Goal: Submit feedback/report problem: Submit feedback/report problem

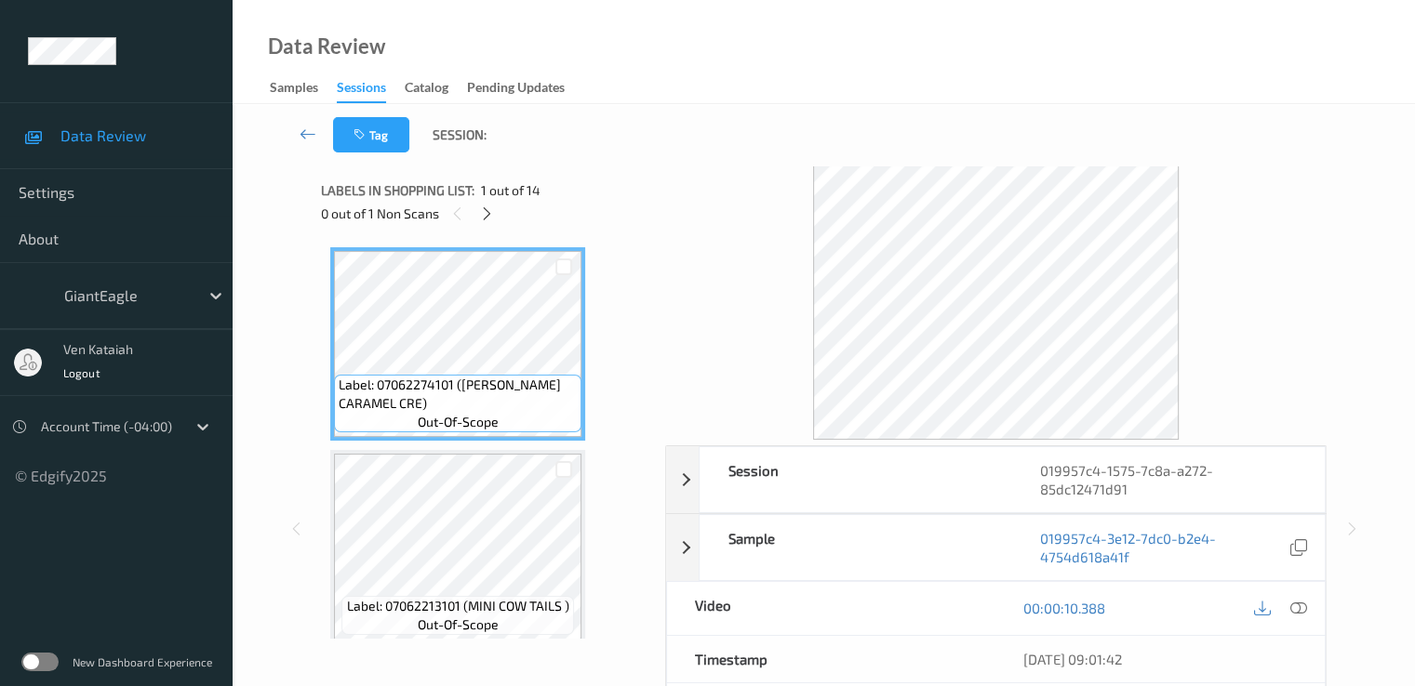
click at [215, 15] on div "Data Review Settings About GiantEagle ven kataiah Logout Account Time (-04:00) …" at bounding box center [116, 243] width 233 height 486
click at [494, 209] on icon at bounding box center [487, 214] width 16 height 17
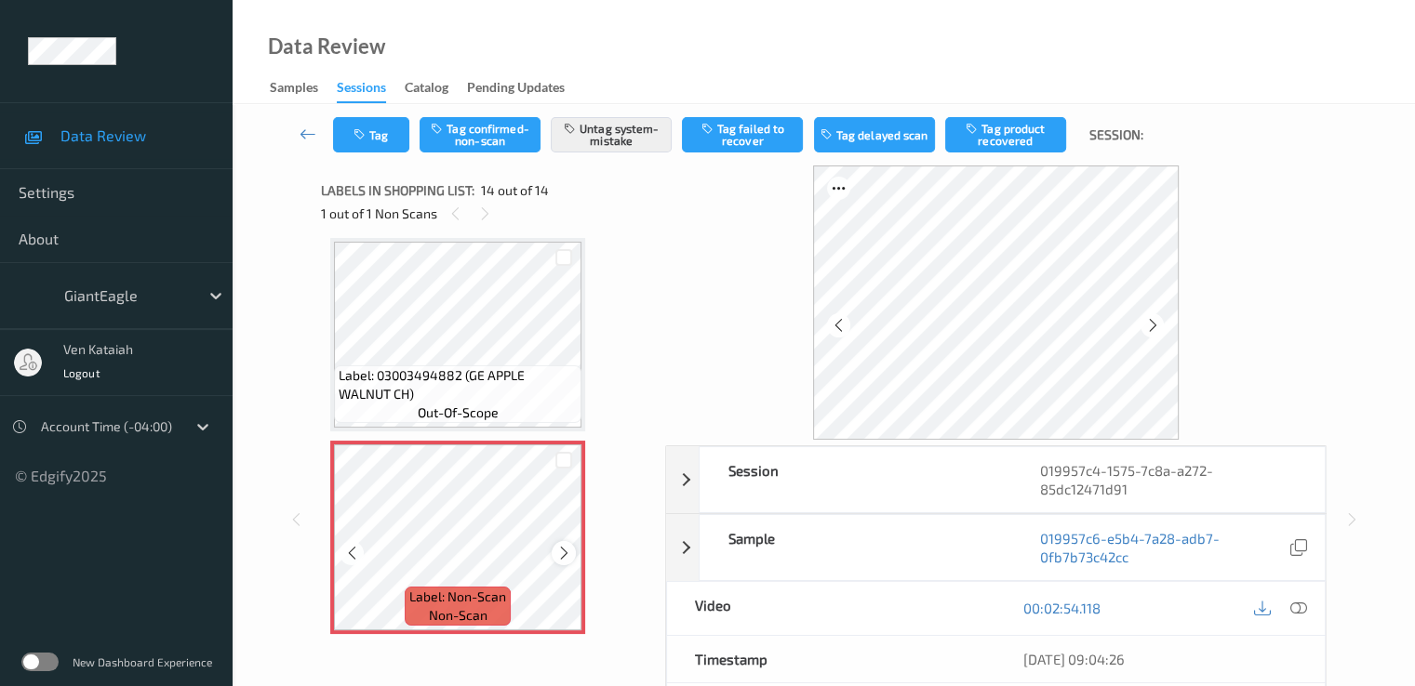
click at [566, 552] on icon at bounding box center [564, 553] width 16 height 17
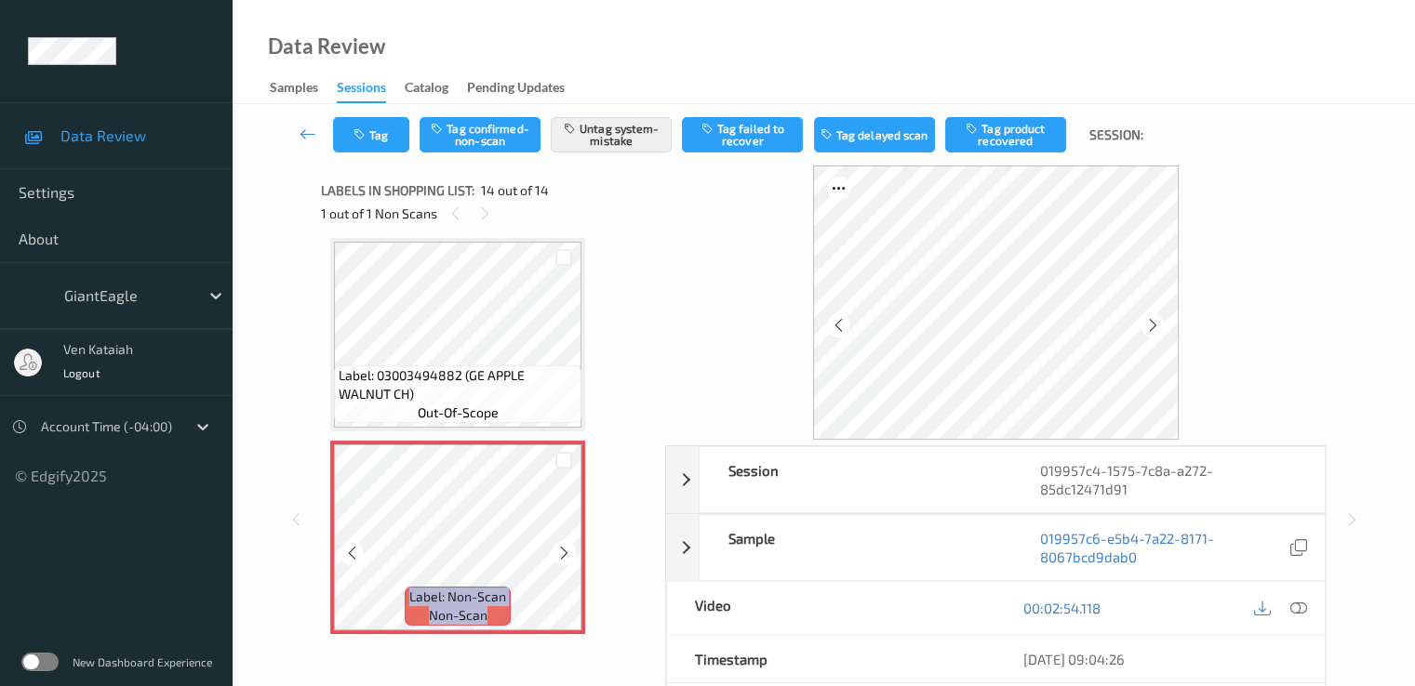
click at [566, 552] on icon at bounding box center [564, 553] width 16 height 17
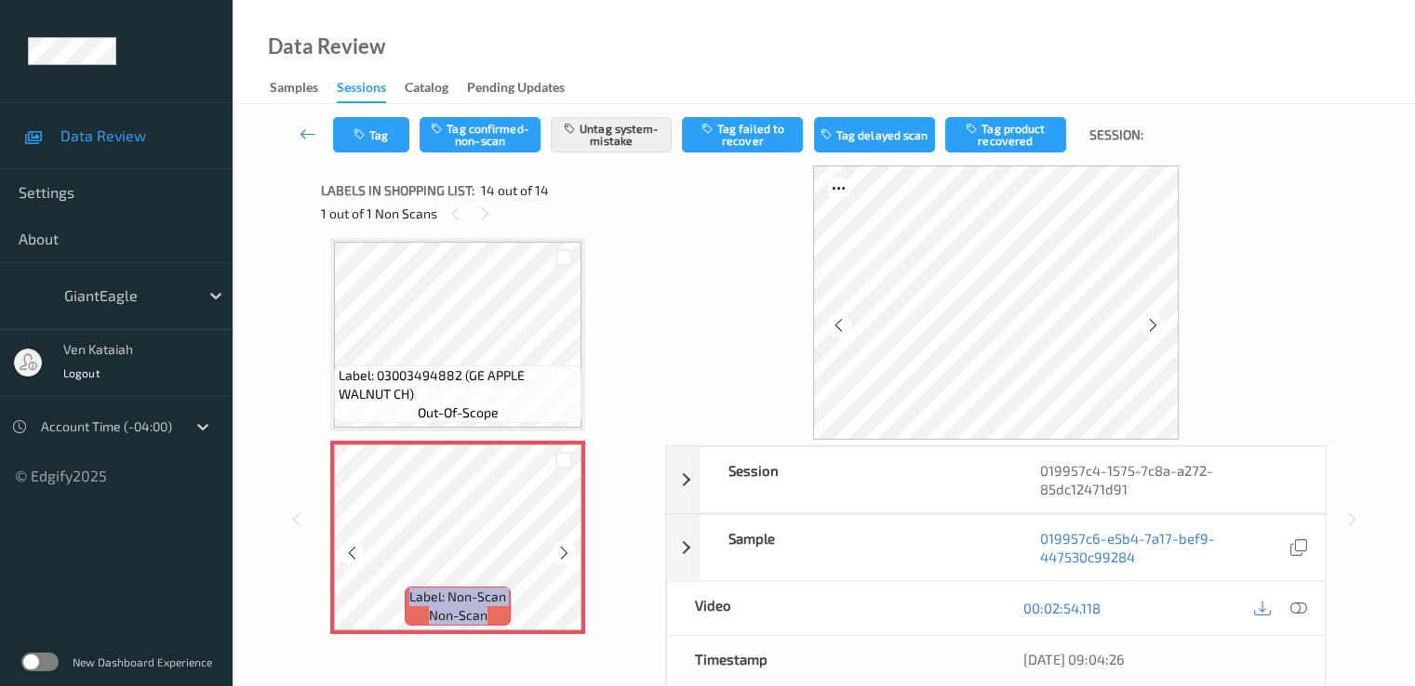
click at [566, 552] on icon at bounding box center [564, 553] width 16 height 17
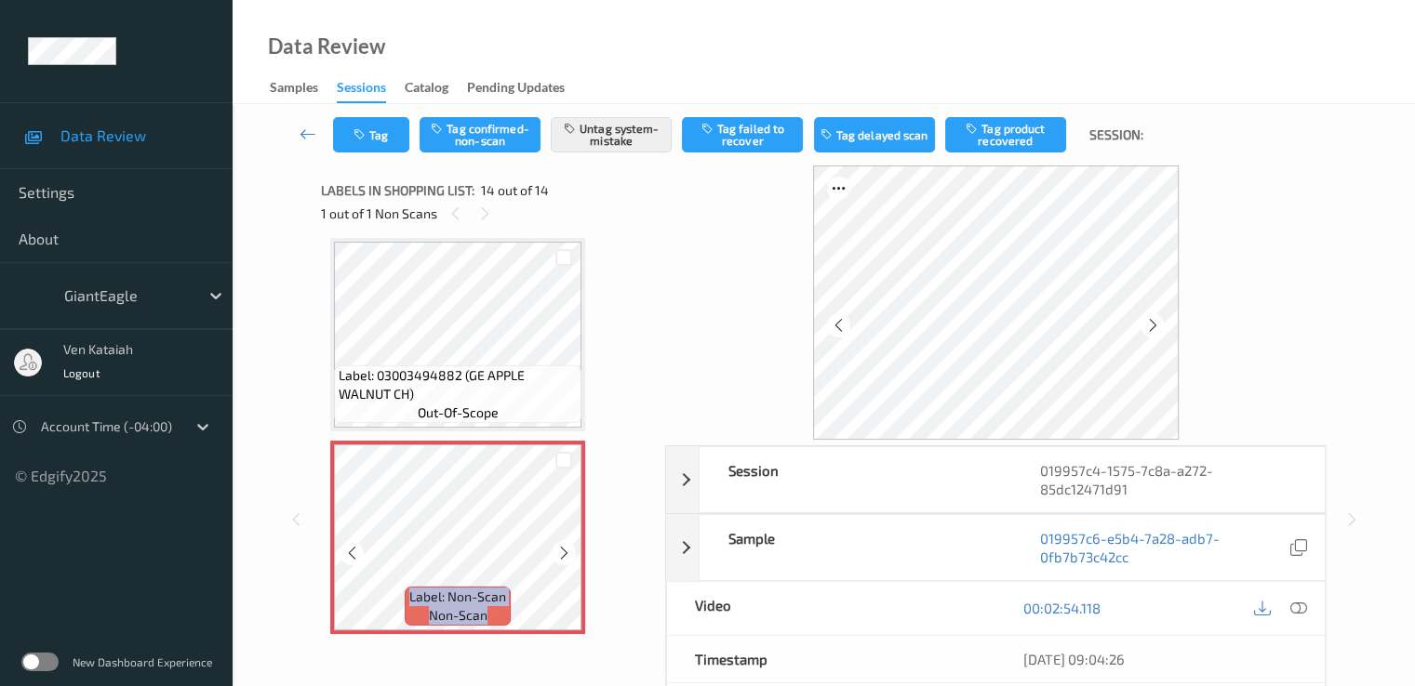
click at [566, 552] on icon at bounding box center [564, 553] width 16 height 17
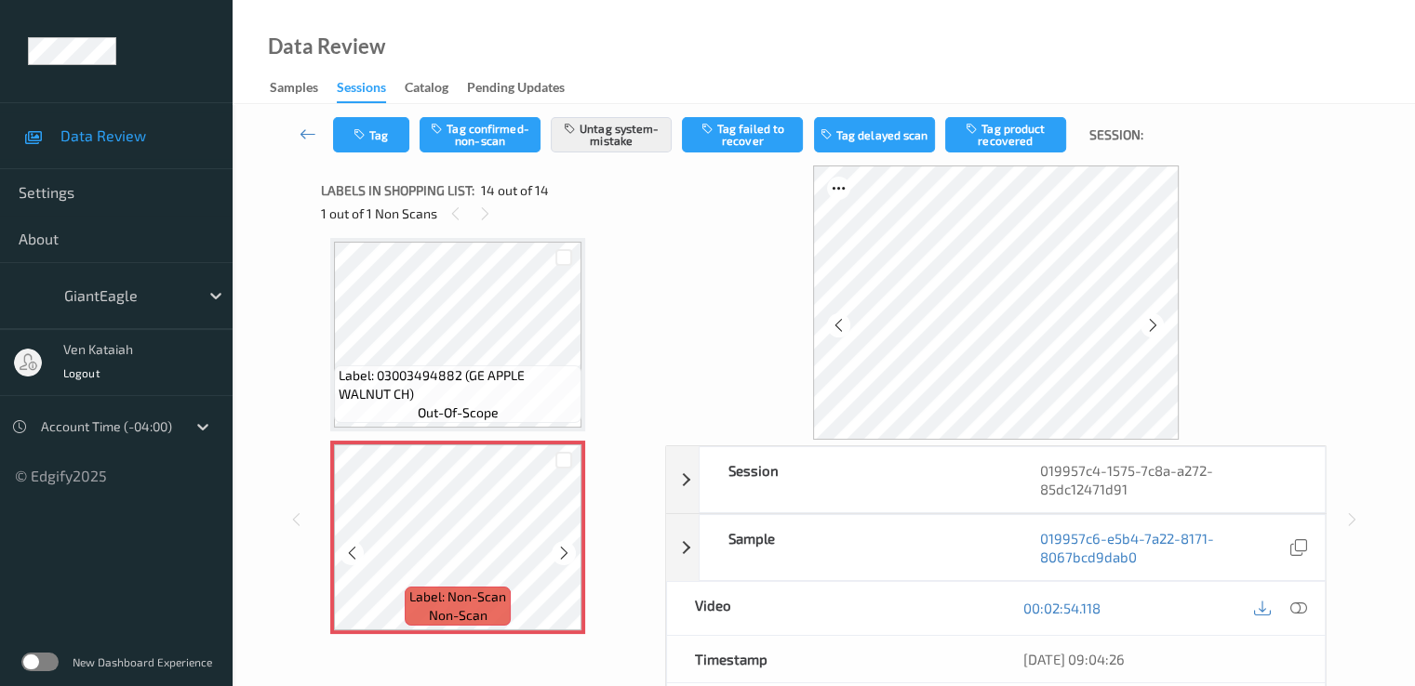
click at [566, 552] on icon at bounding box center [564, 553] width 16 height 17
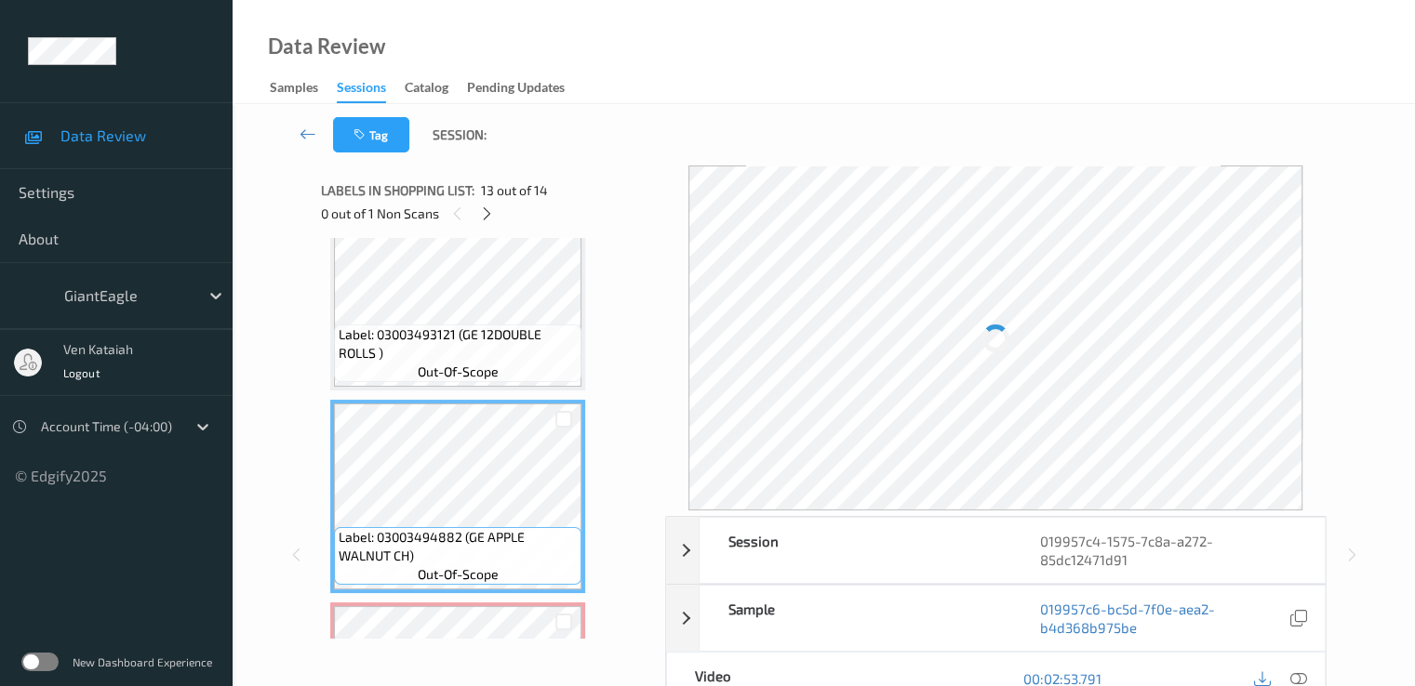
scroll to position [2256, 0]
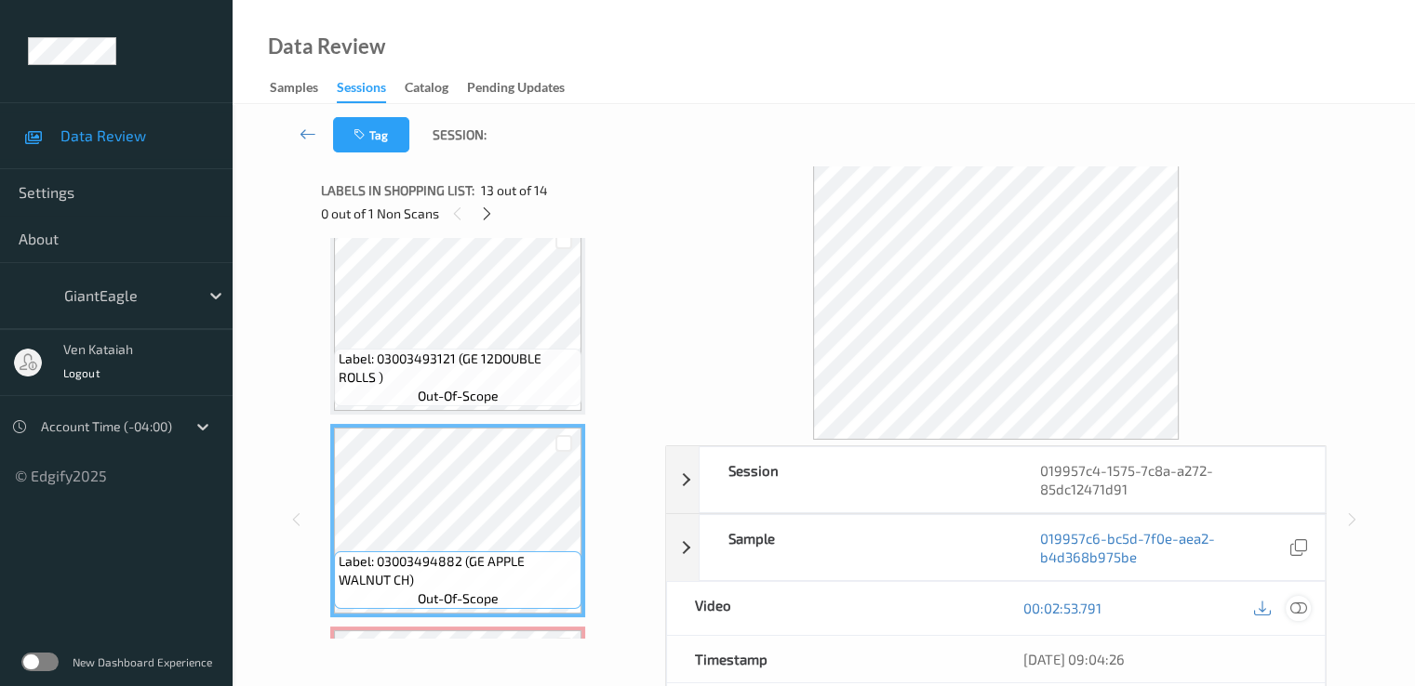
click at [1298, 605] on icon at bounding box center [1297, 608] width 17 height 17
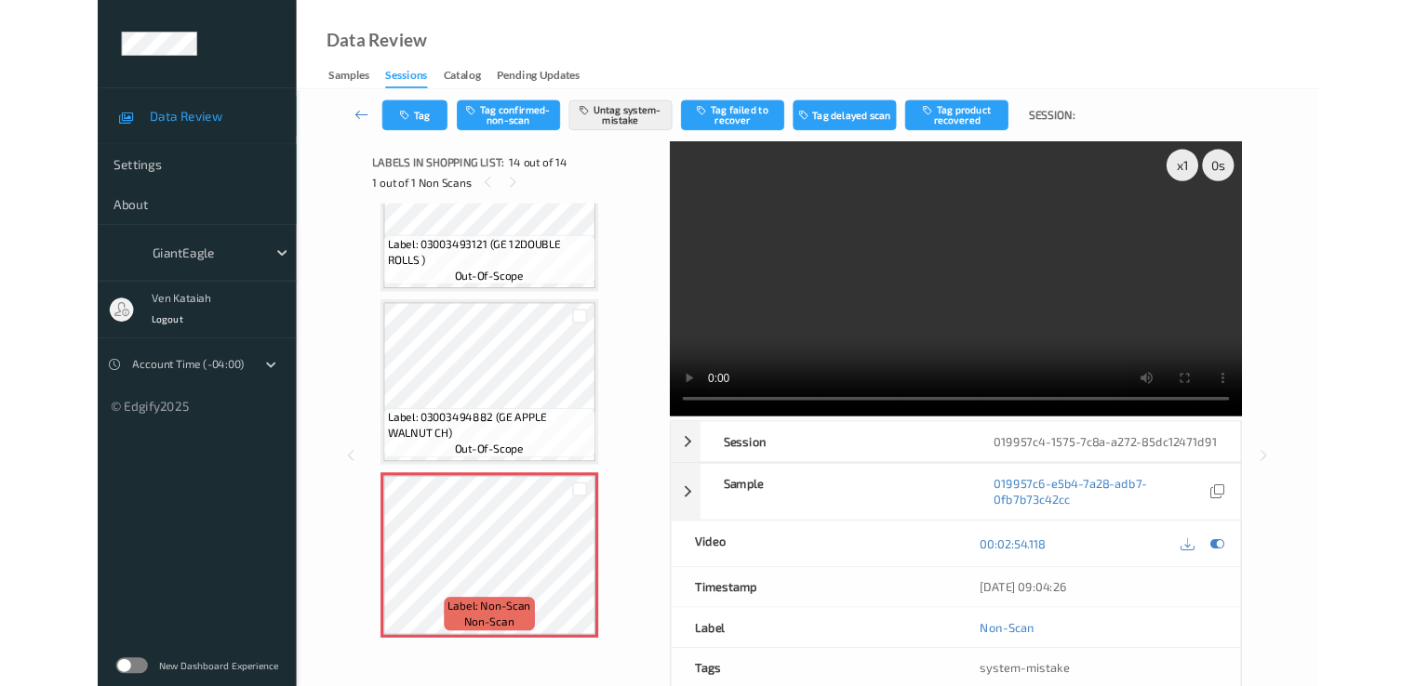
scroll to position [2330, 0]
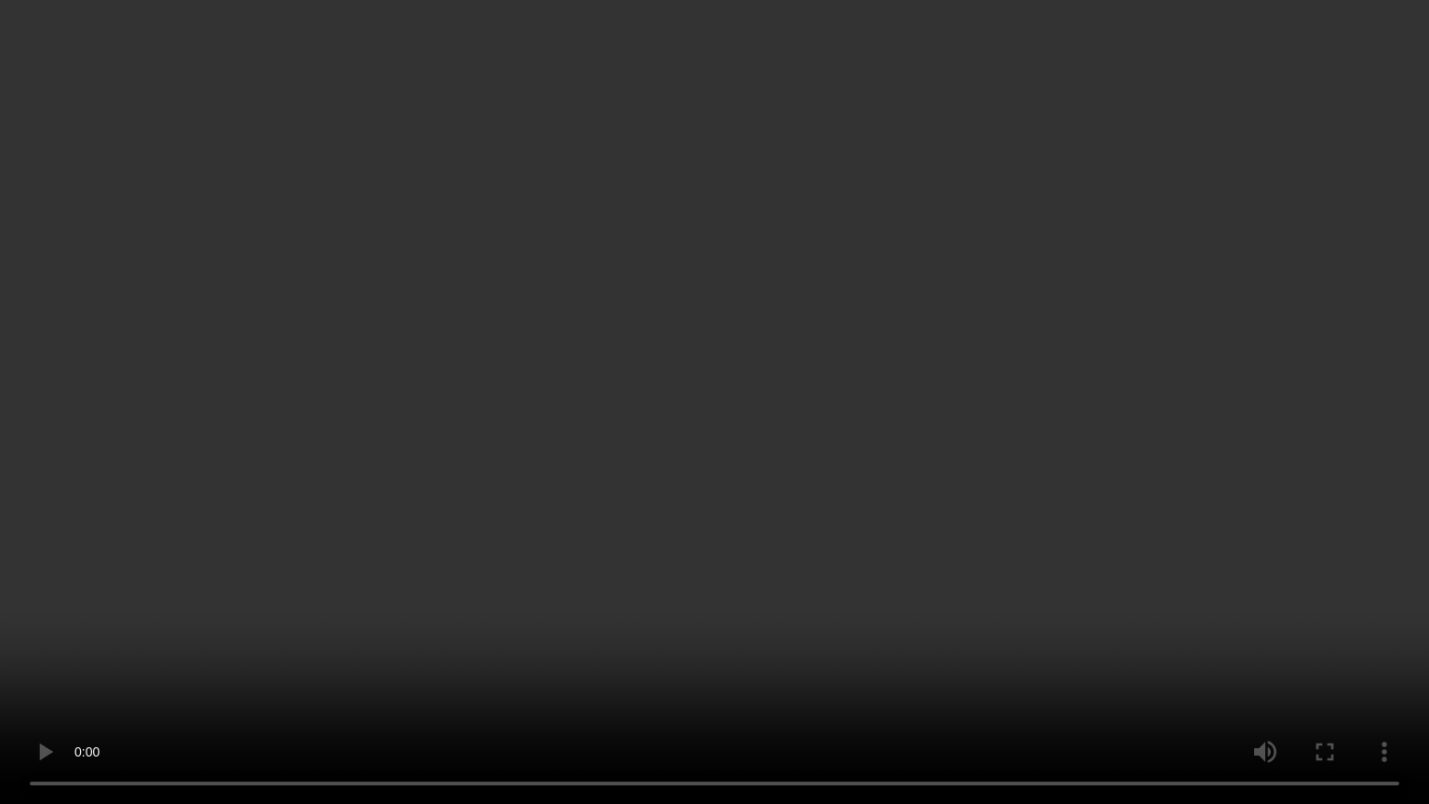
click at [939, 434] on video at bounding box center [714, 402] width 1429 height 804
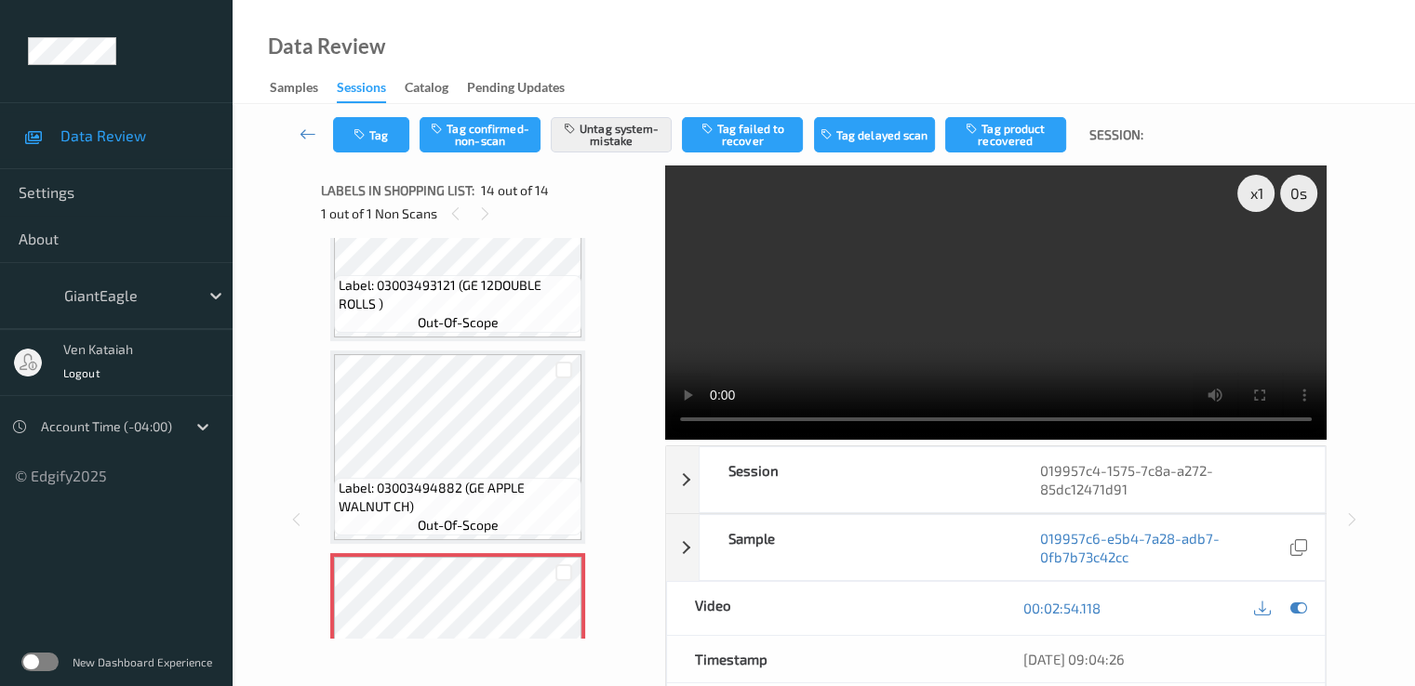
click at [1306, 619] on div at bounding box center [1280, 608] width 60 height 25
drag, startPoint x: 1302, startPoint y: 606, endPoint x: 1292, endPoint y: 604, distance: 10.6
click at [1301, 606] on icon at bounding box center [1297, 608] width 17 height 17
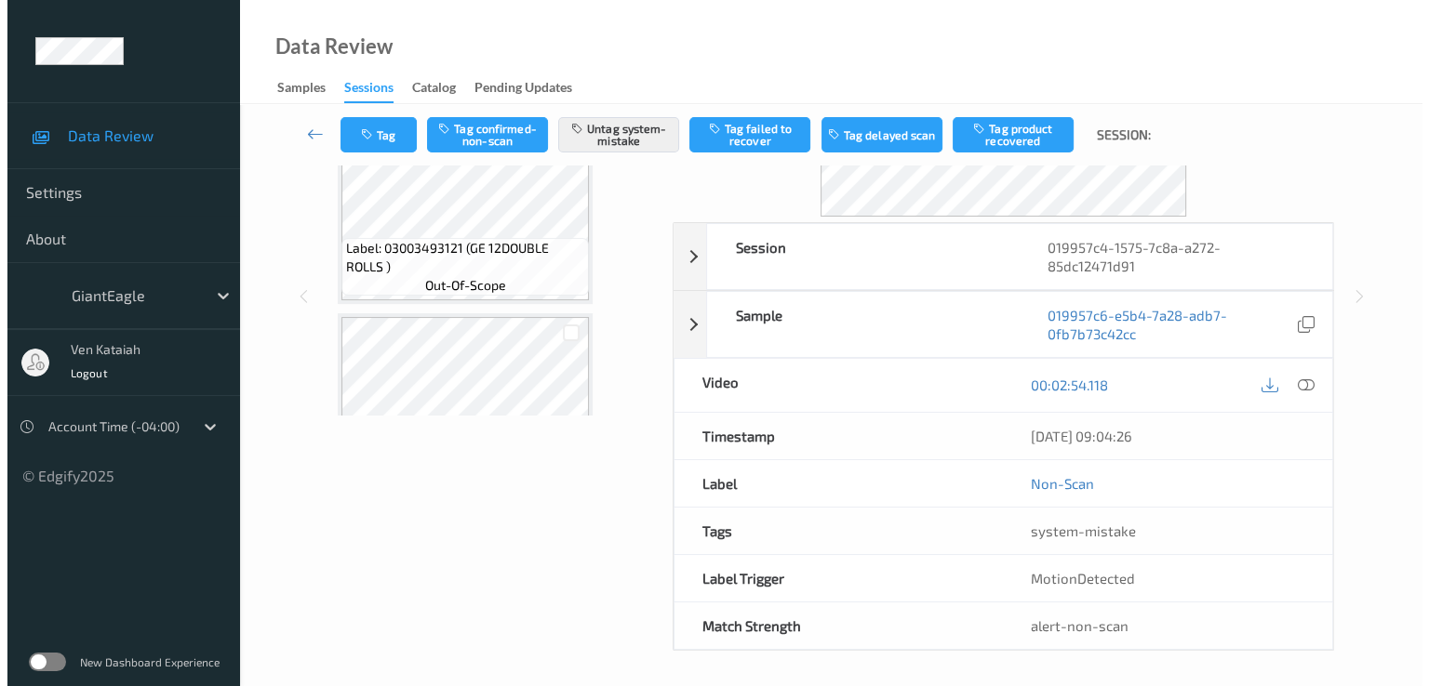
scroll to position [2447, 0]
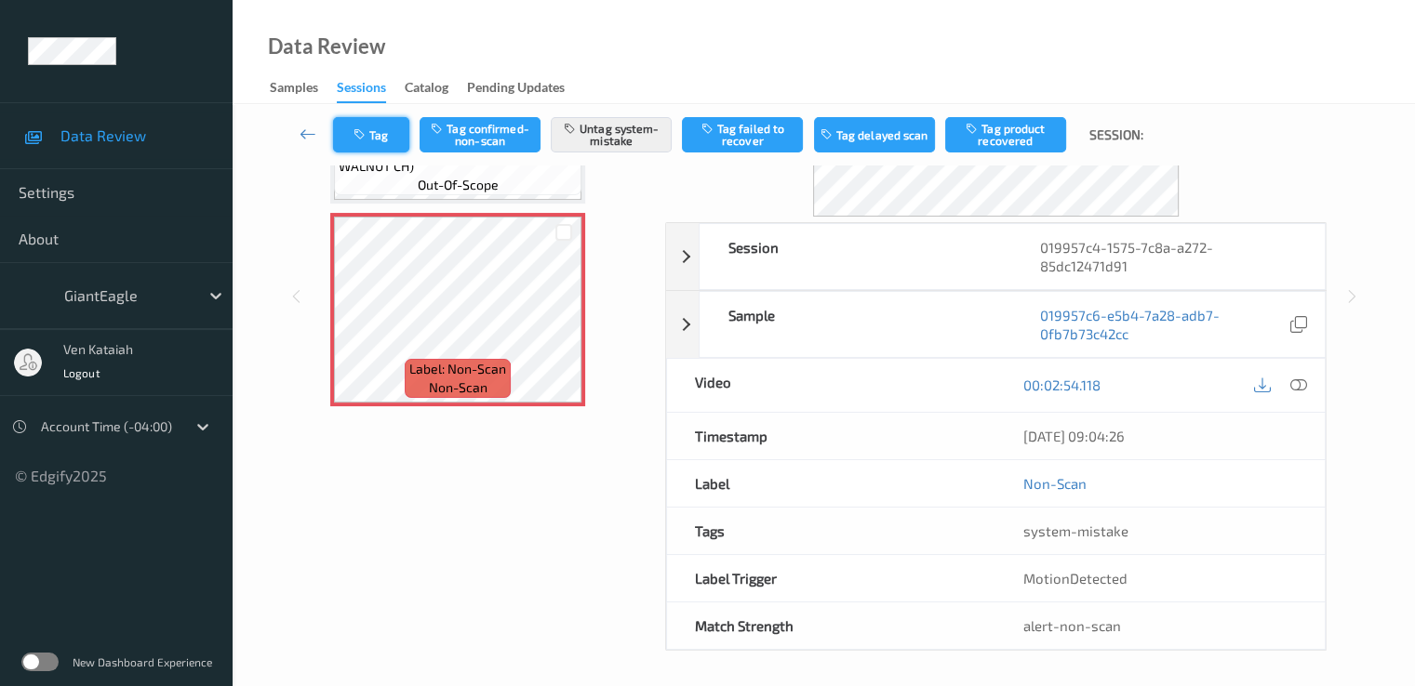
click at [359, 128] on icon "button" at bounding box center [361, 134] width 16 height 13
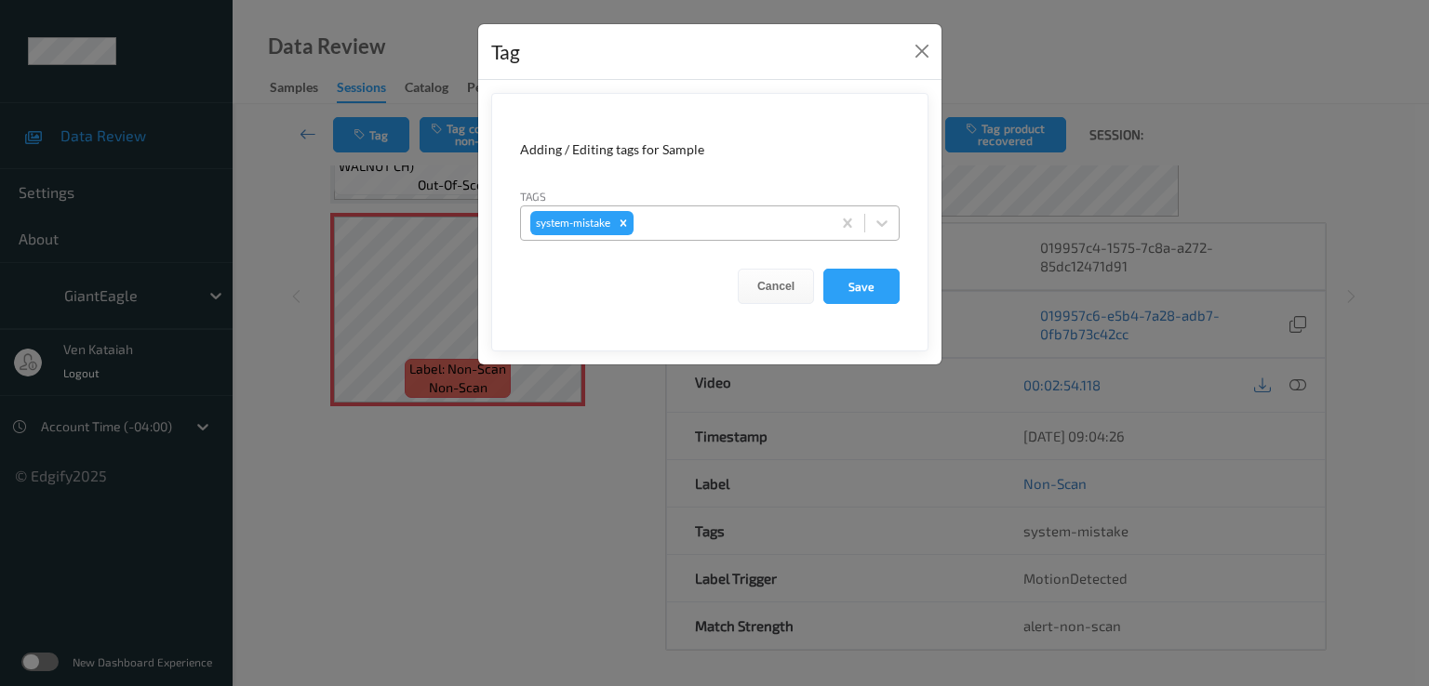
click at [688, 212] on div at bounding box center [729, 223] width 184 height 22
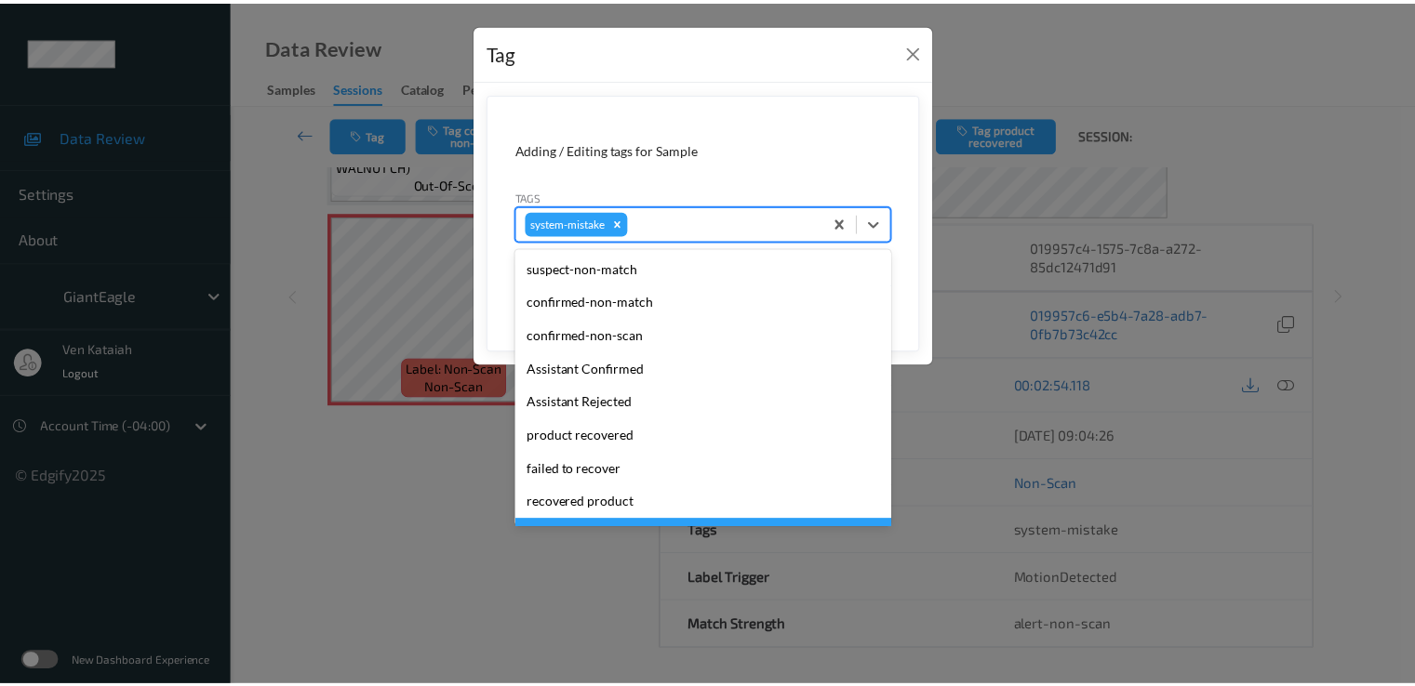
scroll to position [231, 0]
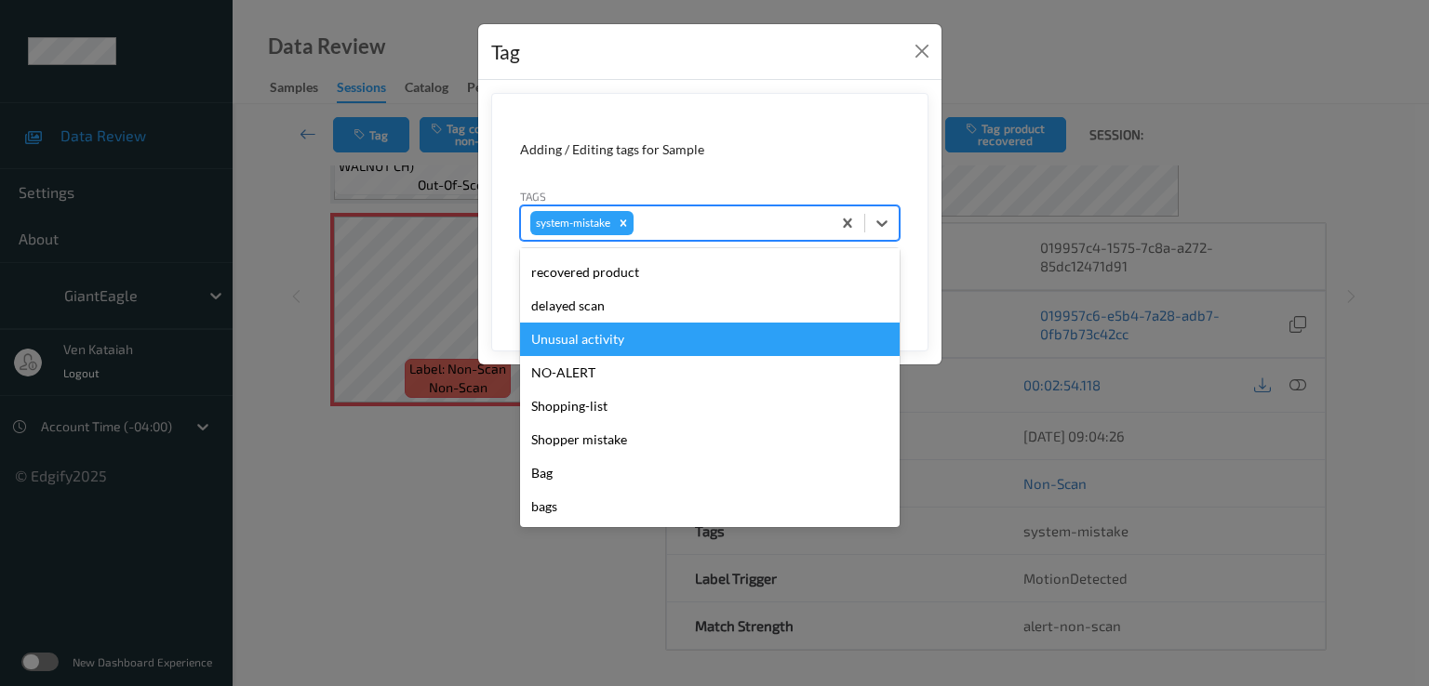
click at [584, 347] on div "Unusual activity" at bounding box center [709, 339] width 379 height 33
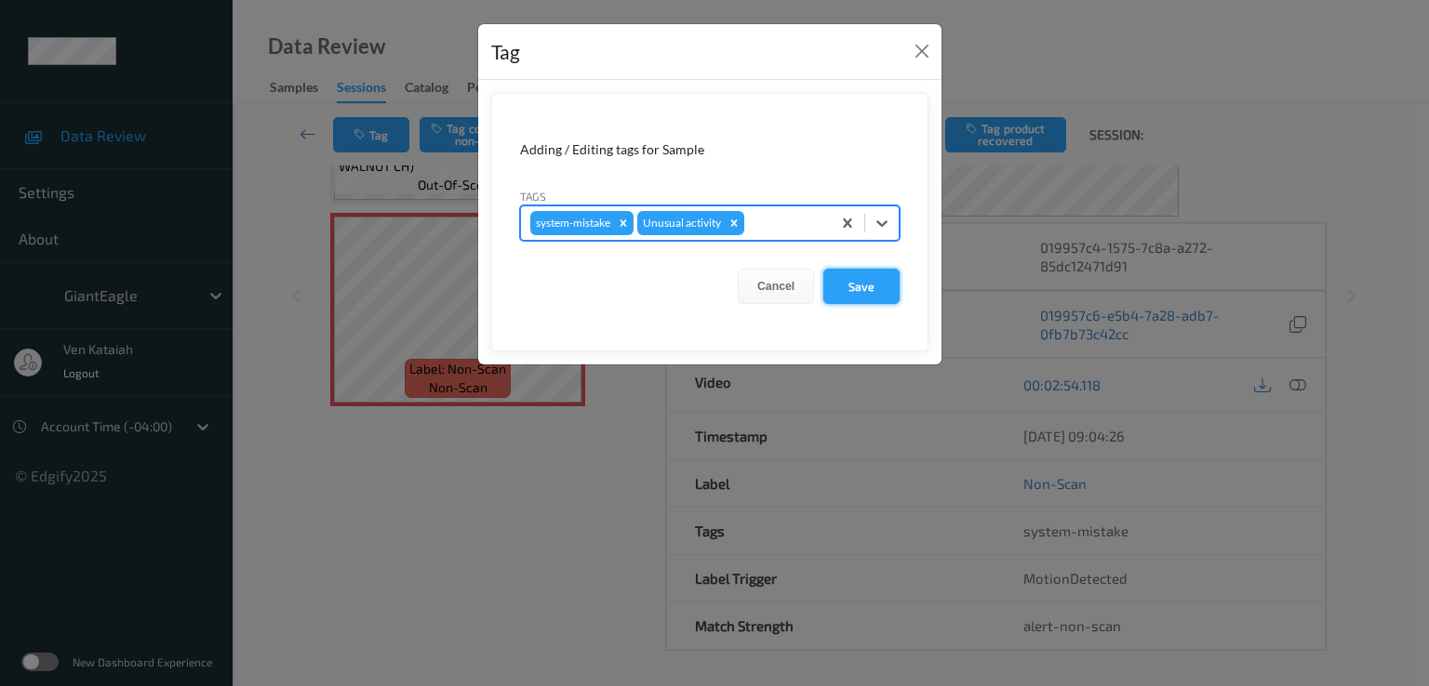
click at [859, 298] on button "Save" at bounding box center [861, 286] width 76 height 35
